Goal: Find specific page/section: Find specific page/section

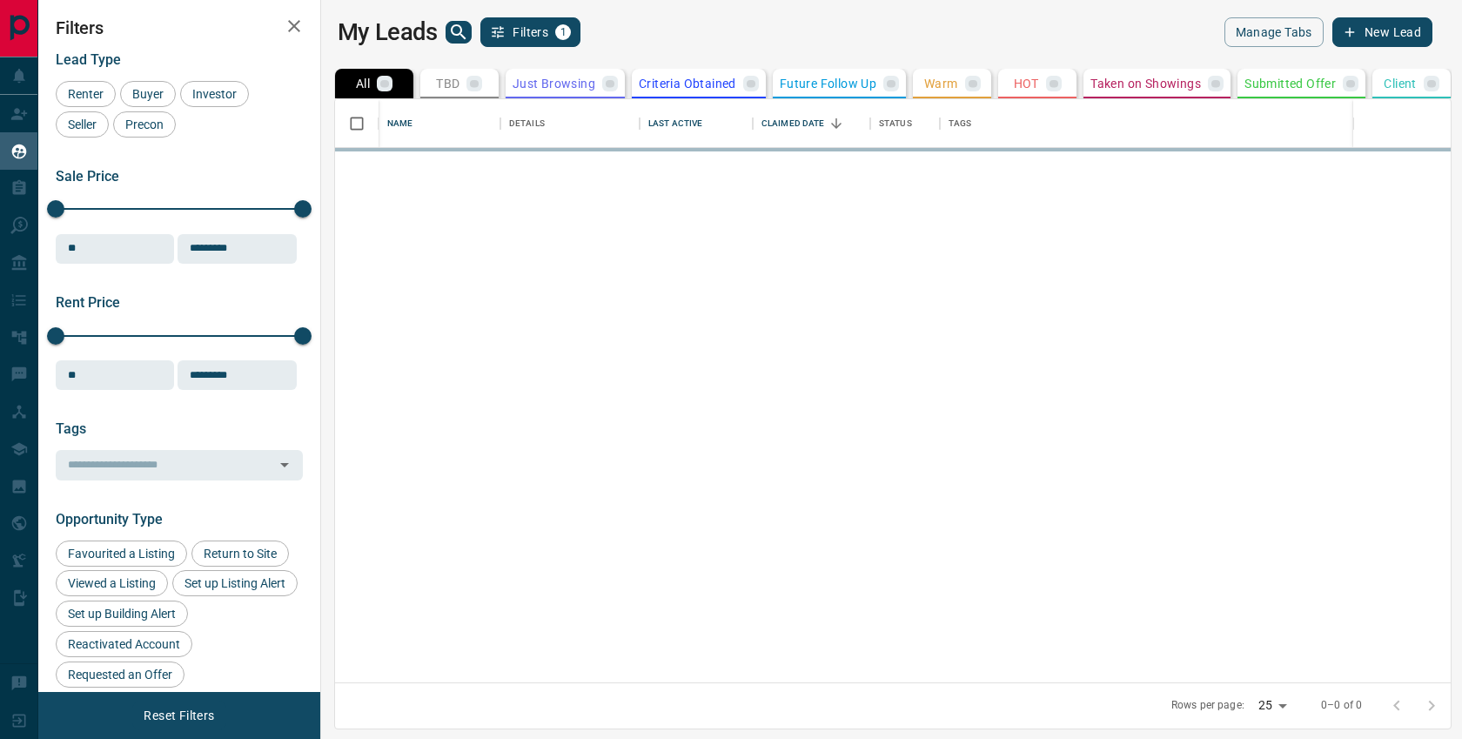
scroll to position [584, 1133]
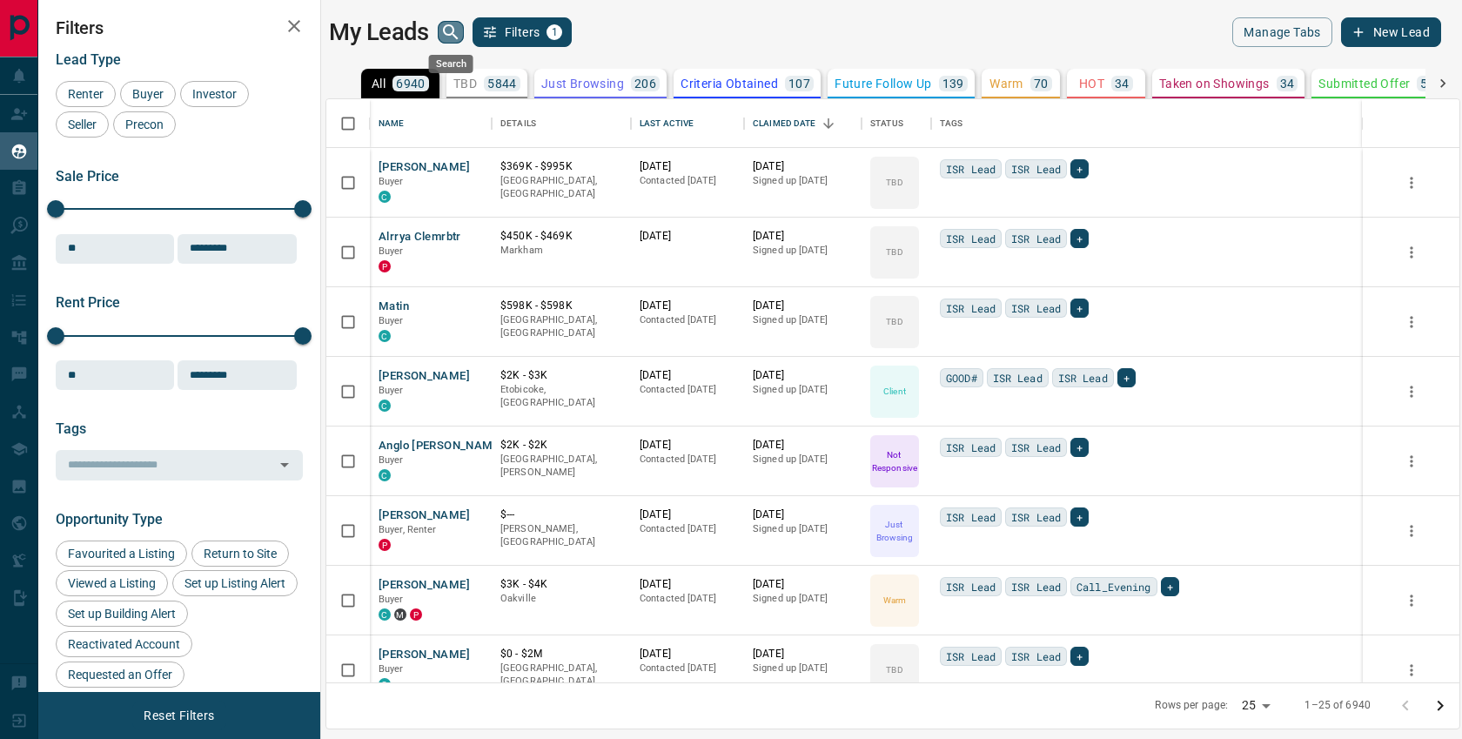
click at [440, 33] on icon "search button" at bounding box center [450, 32] width 21 height 21
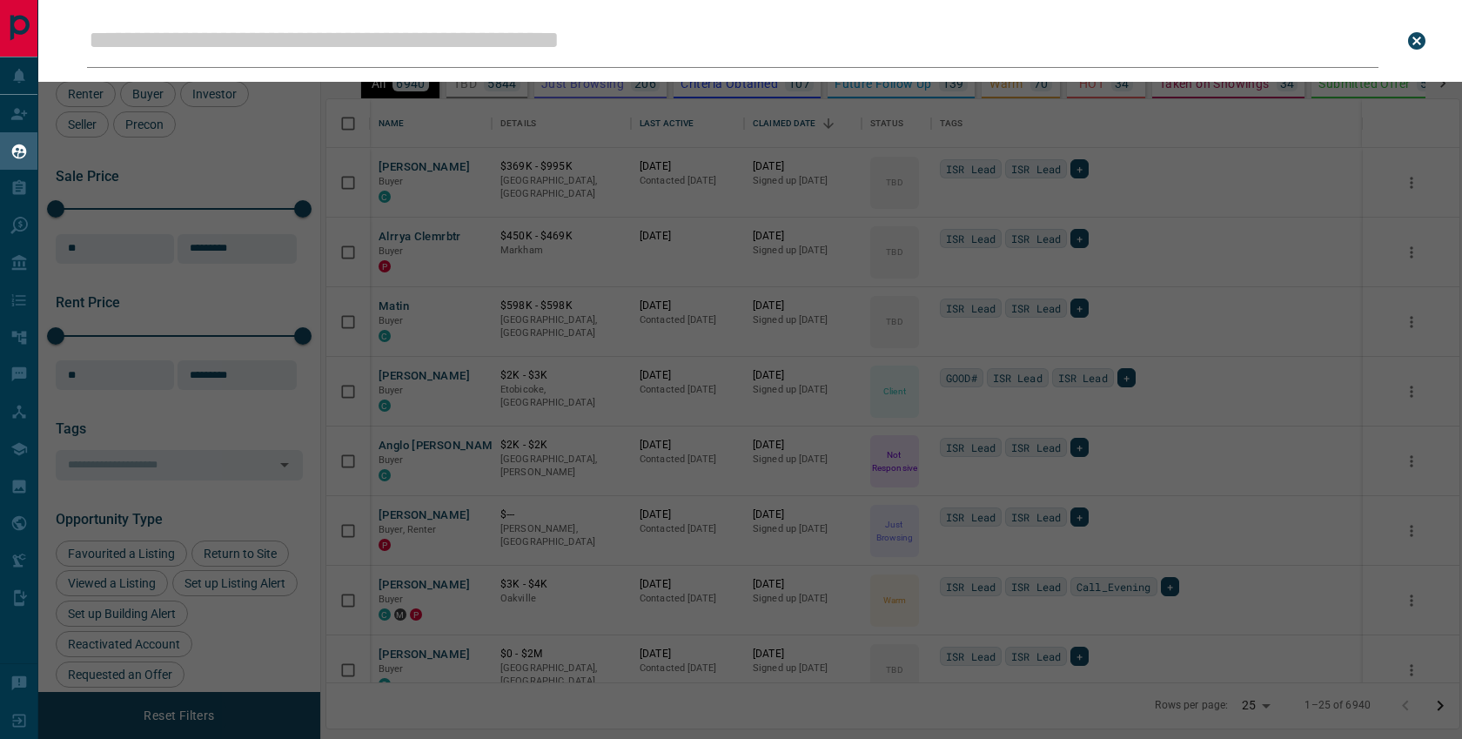
click at [440, 41] on input "Leads Search Bar" at bounding box center [732, 41] width 1291 height 54
click at [240, 44] on input "Leads Search Bar" at bounding box center [732, 41] width 1291 height 54
click at [243, 41] on input "Leads Search Bar" at bounding box center [732, 41] width 1291 height 54
click at [324, 46] on input "Leads Search Bar" at bounding box center [732, 41] width 1291 height 54
click at [1259, 177] on div "Leads Search Bar Search for a lead by name, email, phone, or id" at bounding box center [769, 369] width 1462 height 739
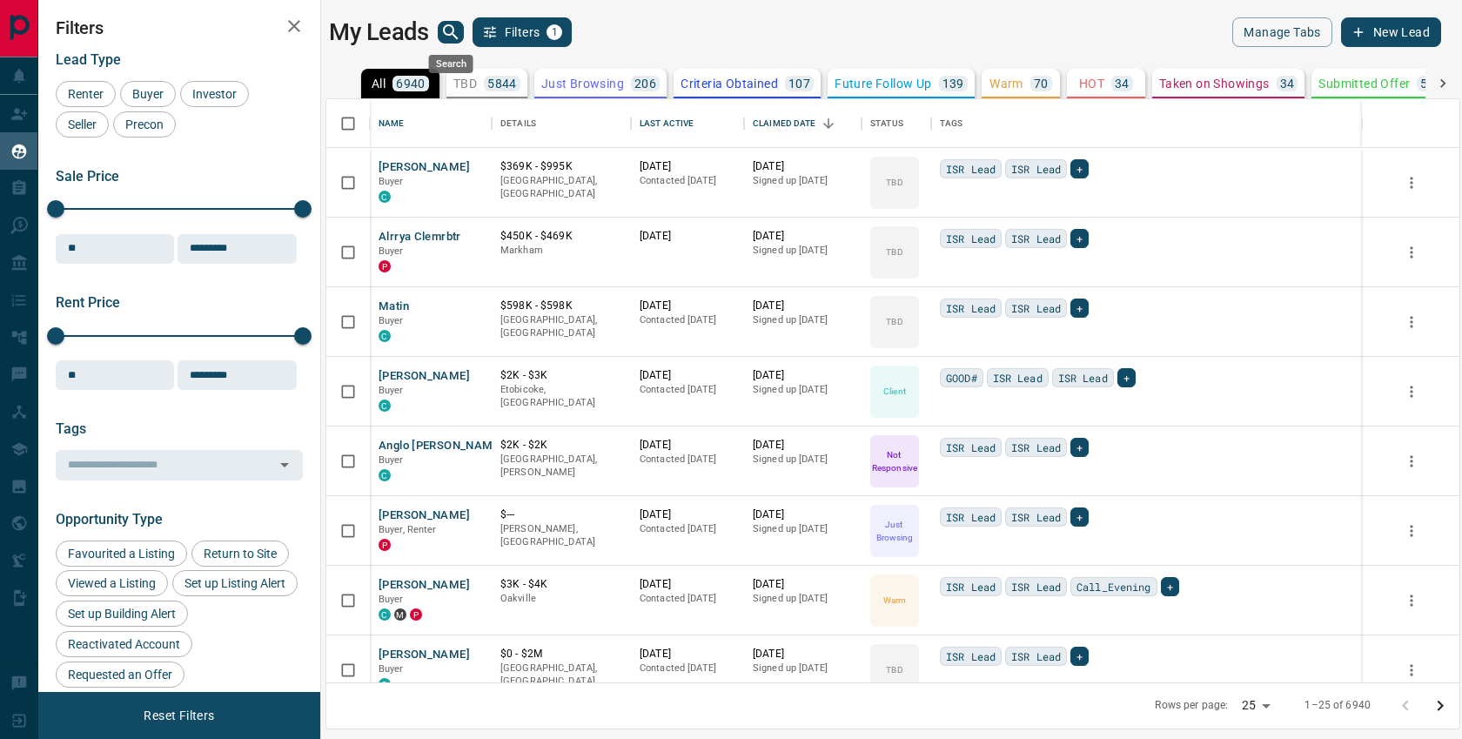
click at [448, 28] on icon "search button" at bounding box center [450, 32] width 21 height 21
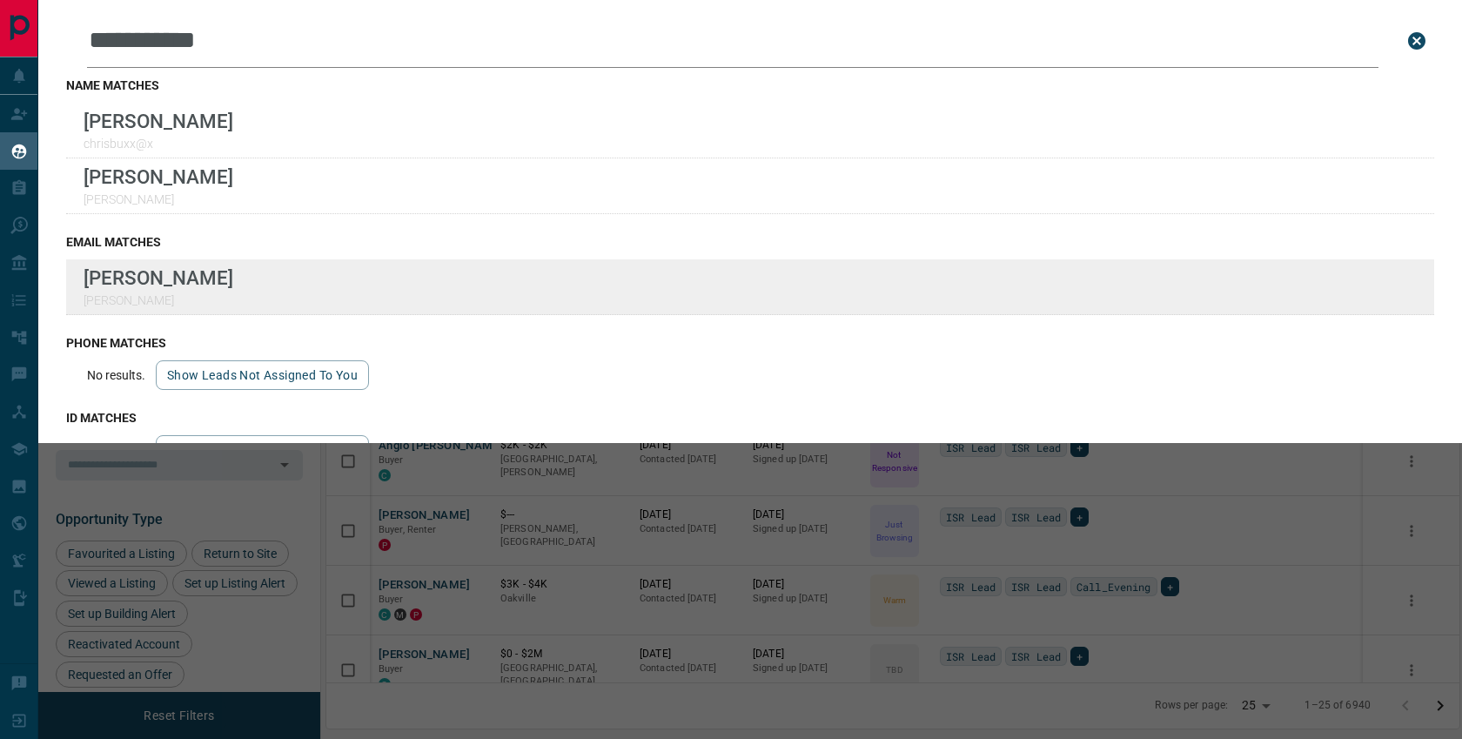
type input "**********"
click at [0, 0] on div "**********" at bounding box center [731, 358] width 1462 height 717
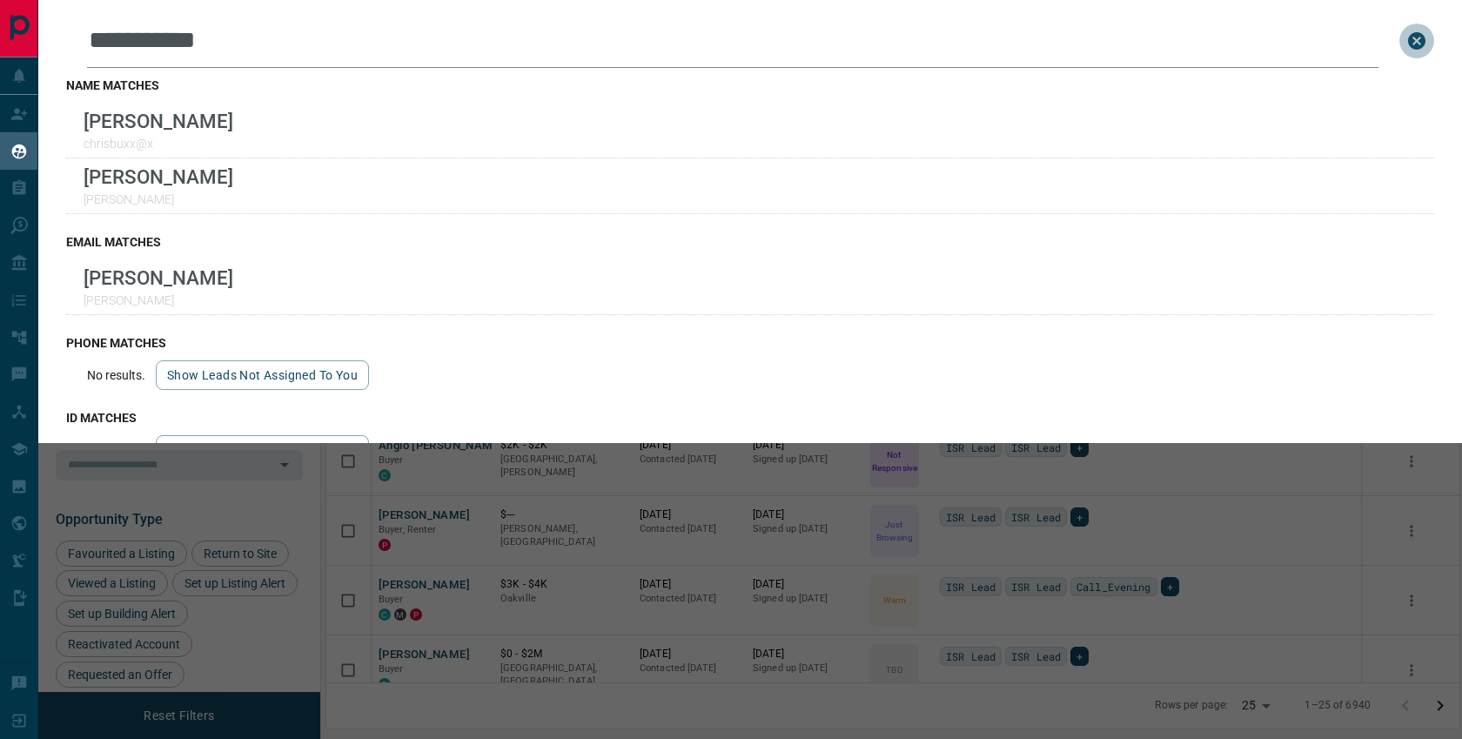
click at [1423, 43] on icon "close search bar" at bounding box center [1416, 40] width 17 height 17
